Goal: Transaction & Acquisition: Purchase product/service

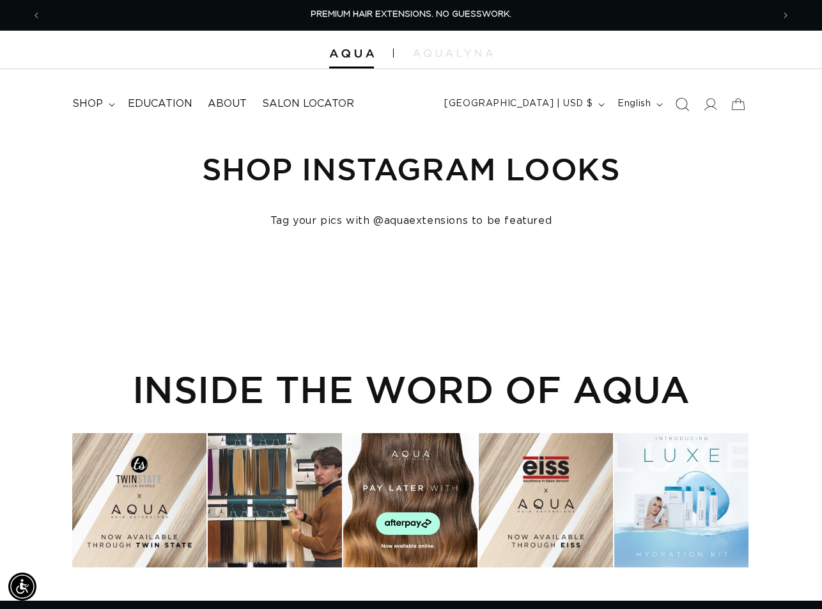
click at [683, 102] on icon "Search" at bounding box center [682, 103] width 13 height 13
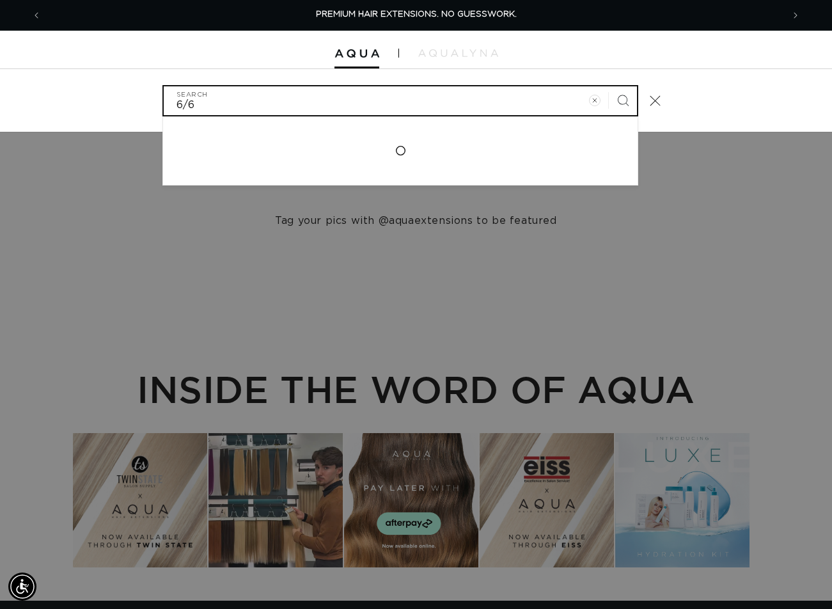
type input "6/60"
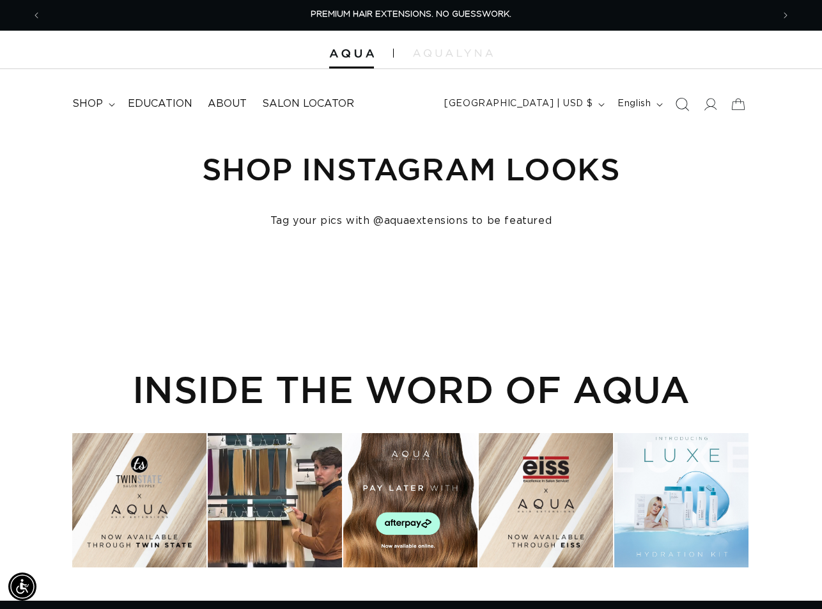
click at [681, 102] on icon "Search" at bounding box center [682, 103] width 13 height 13
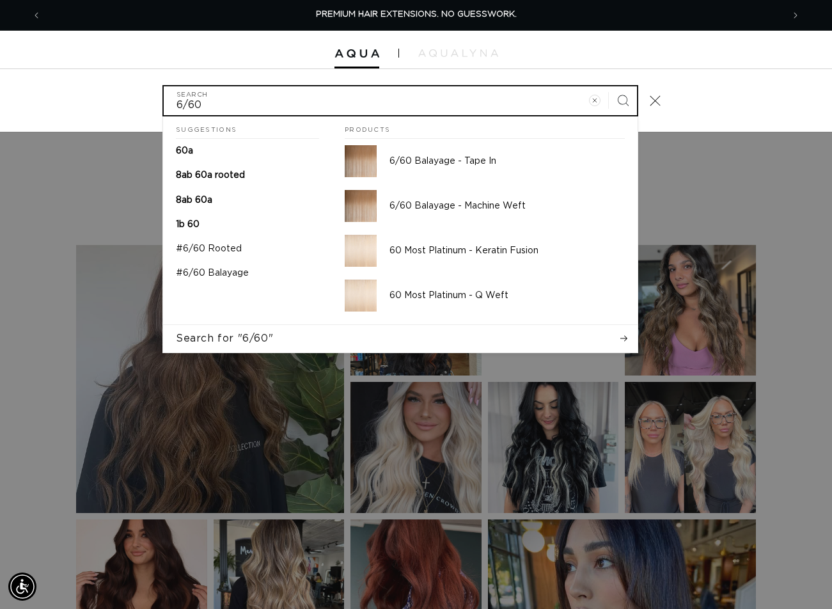
type input "6/60"
click at [609, 86] on button "Search" at bounding box center [623, 100] width 28 height 28
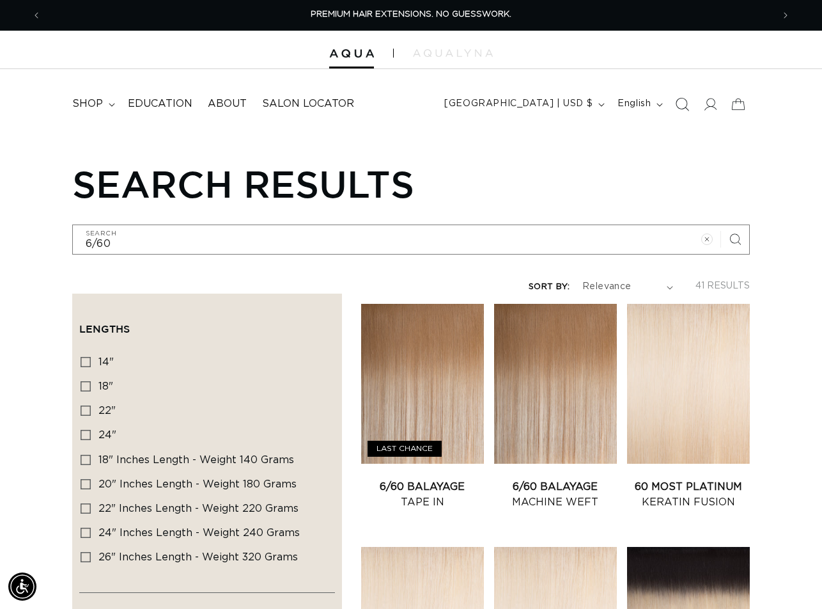
click at [682, 102] on icon "Search" at bounding box center [682, 103] width 13 height 13
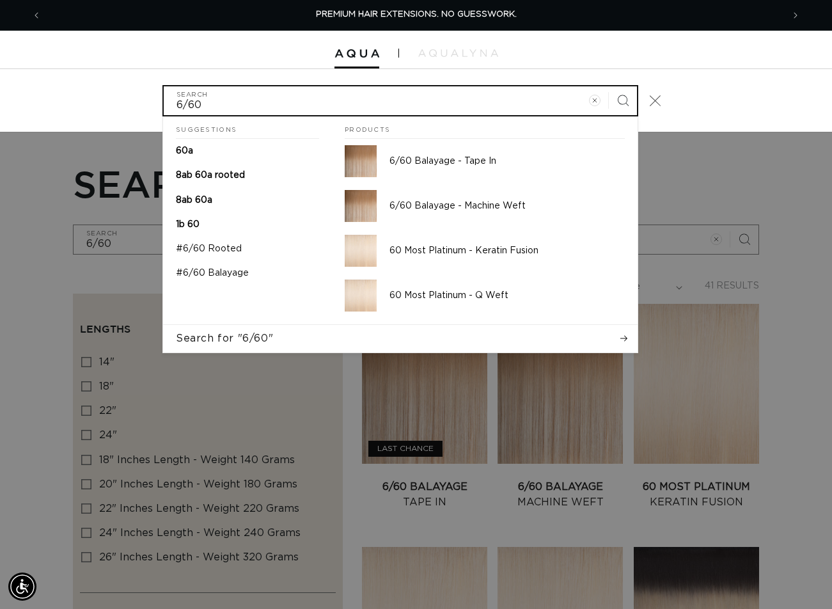
paste input "22" TAPE-IN #6/60 ROOTED"
type input "22" TAPE-IN #6/60 ROOTED"
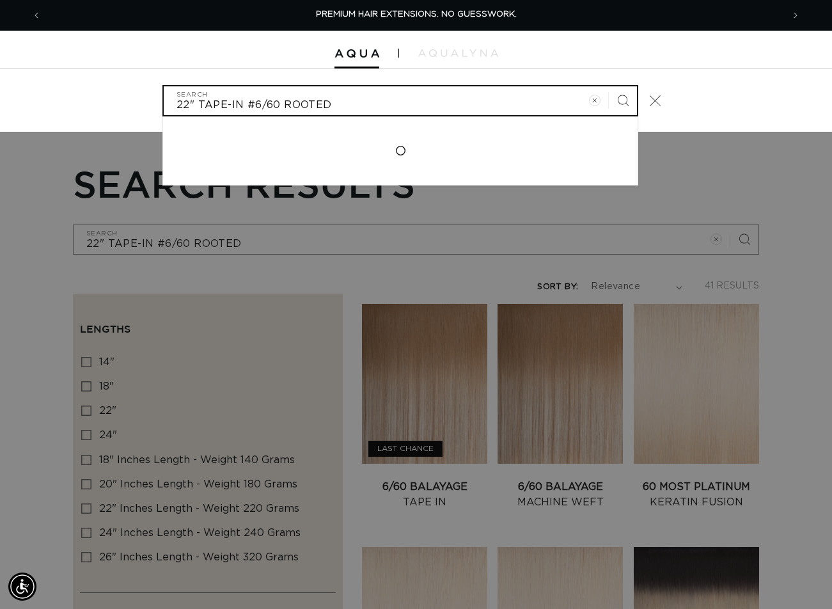
type input "22" TAPE-IN #6/60 ROOTED"
click at [609, 86] on button "Search" at bounding box center [623, 100] width 28 height 28
